Goal: Task Accomplishment & Management: Manage account settings

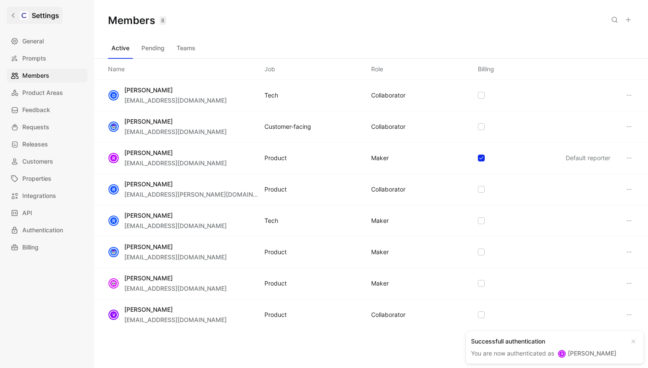
click at [15, 16] on icon at bounding box center [13, 15] width 6 height 6
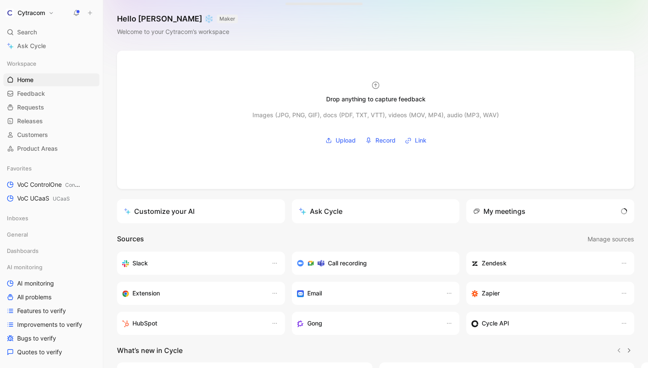
click at [53, 11] on button "Cytracom" at bounding box center [29, 13] width 53 height 12
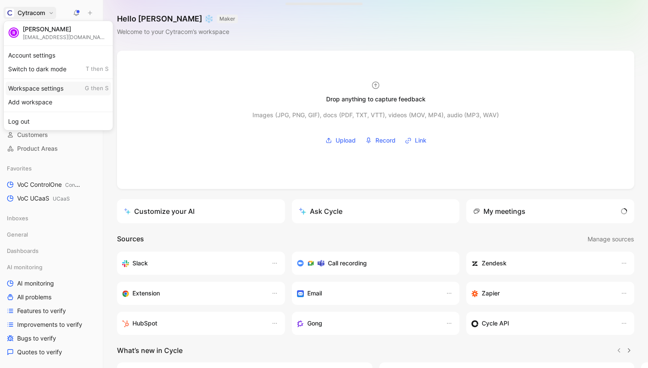
click at [32, 83] on div "Workspace settings G then S" at bounding box center [58, 88] width 105 height 14
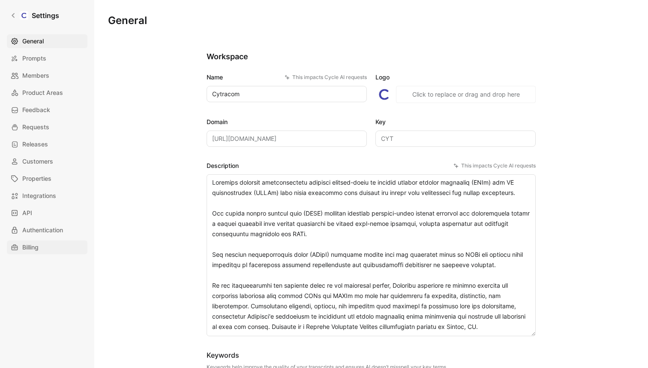
click at [22, 249] on link "Billing" at bounding box center [47, 247] width 81 height 14
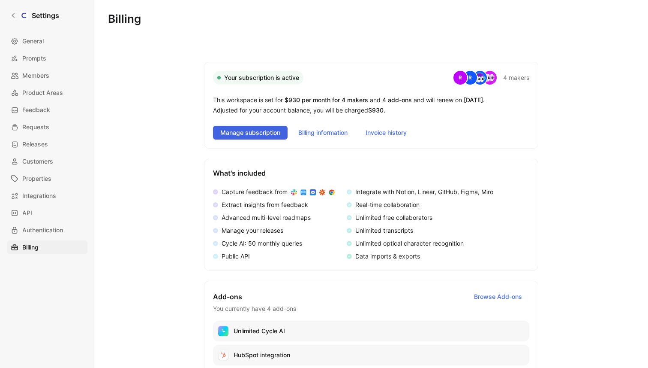
click at [239, 137] on span "Manage subscription" at bounding box center [250, 132] width 60 height 10
click at [14, 15] on icon at bounding box center [13, 15] width 6 height 6
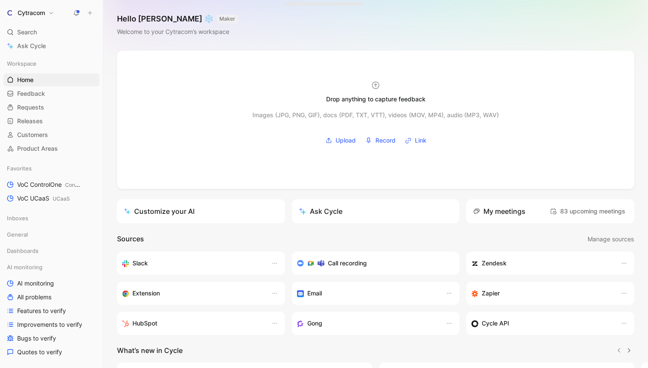
click at [32, 15] on h1 "Cytracom" at bounding box center [31, 13] width 27 height 8
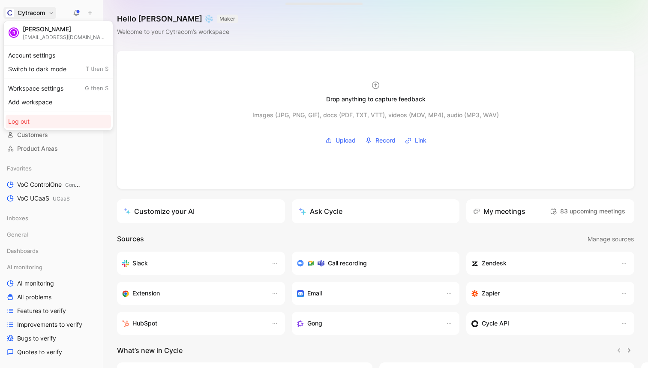
click at [39, 122] on div "Log out" at bounding box center [58, 121] width 105 height 14
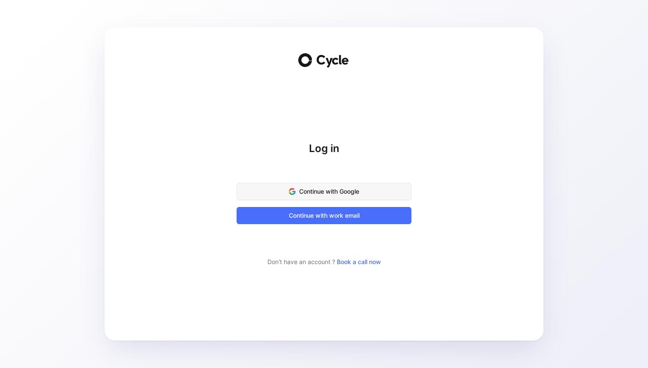
click at [335, 189] on span "Continue with Google" at bounding box center [324, 191] width 154 height 10
